Goal: Task Accomplishment & Management: Use online tool/utility

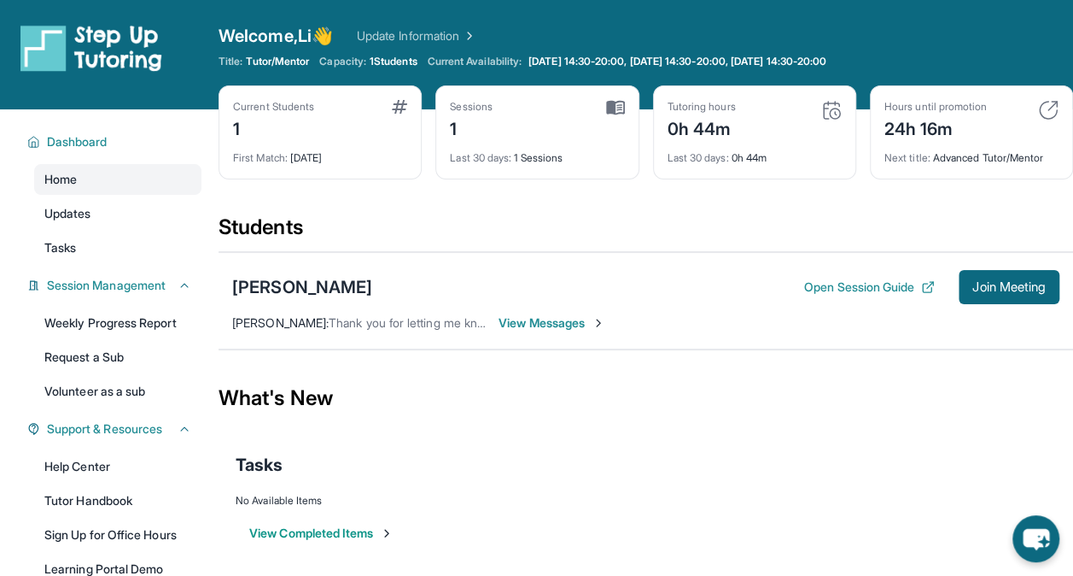
click at [505, 183] on div "Current Students 1 First Match : [DATE] Sessions 1 Last 30 days : 1 Sessions Tu…" at bounding box center [646, 149] width 855 height 128
click at [1001, 295] on button "Join Meeting" at bounding box center [1009, 287] width 101 height 34
click at [986, 282] on span "Join Meeting" at bounding box center [1009, 287] width 73 height 10
click at [891, 284] on font "Open Session Guide" at bounding box center [859, 286] width 110 height 17
click at [986, 284] on span "Join Meeting" at bounding box center [1009, 287] width 73 height 10
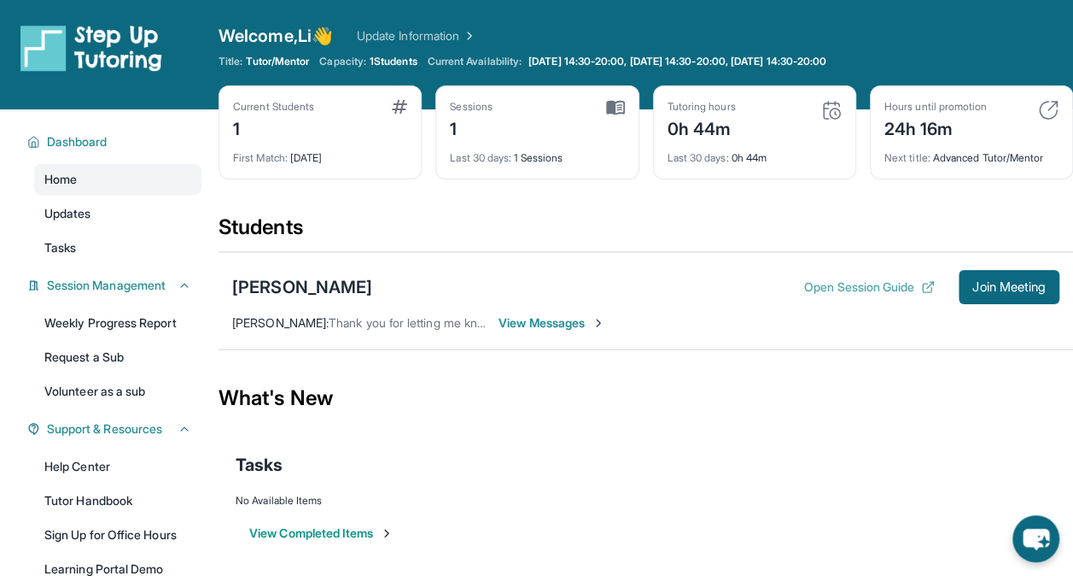
click at [871, 290] on font "Open Session Guide" at bounding box center [859, 286] width 110 height 17
click at [1008, 285] on span "Join Meeting" at bounding box center [1009, 287] width 73 height 10
click at [1008, 289] on span "Join Meeting" at bounding box center [1009, 287] width 73 height 10
click at [330, 289] on div "[PERSON_NAME]" at bounding box center [302, 287] width 140 height 24
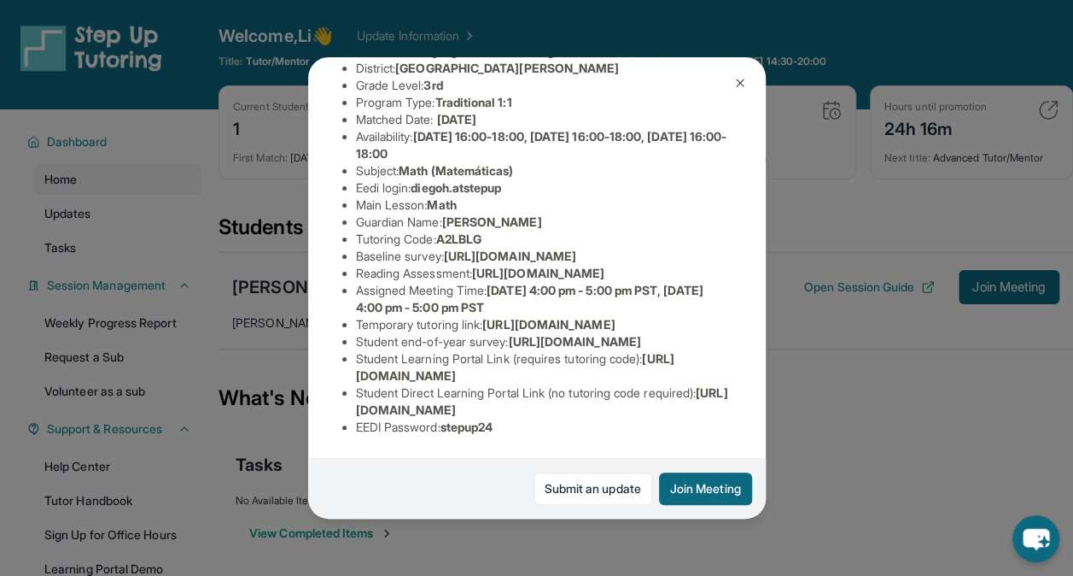
scroll to position [215, 0]
